Goal: Transaction & Acquisition: Purchase product/service

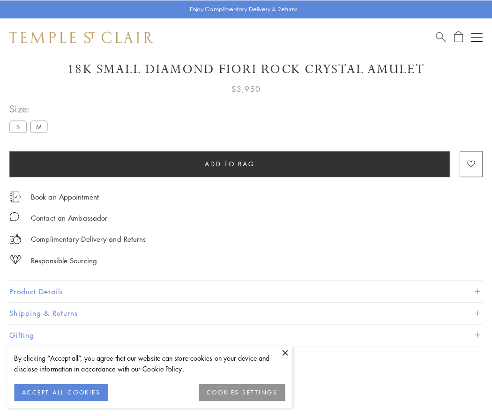
scroll to position [55, 0]
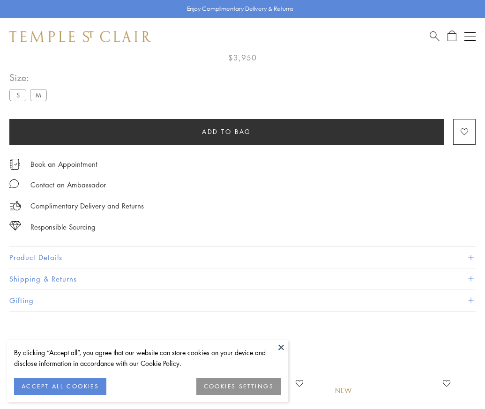
click at [226, 131] on span "Add to bag" at bounding box center [226, 131] width 49 height 10
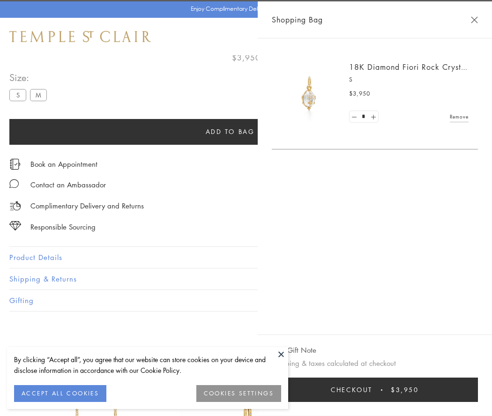
click at [386, 390] on button "Checkout $3,950" at bounding box center [375, 390] width 206 height 24
